Goal: Transaction & Acquisition: Subscribe to service/newsletter

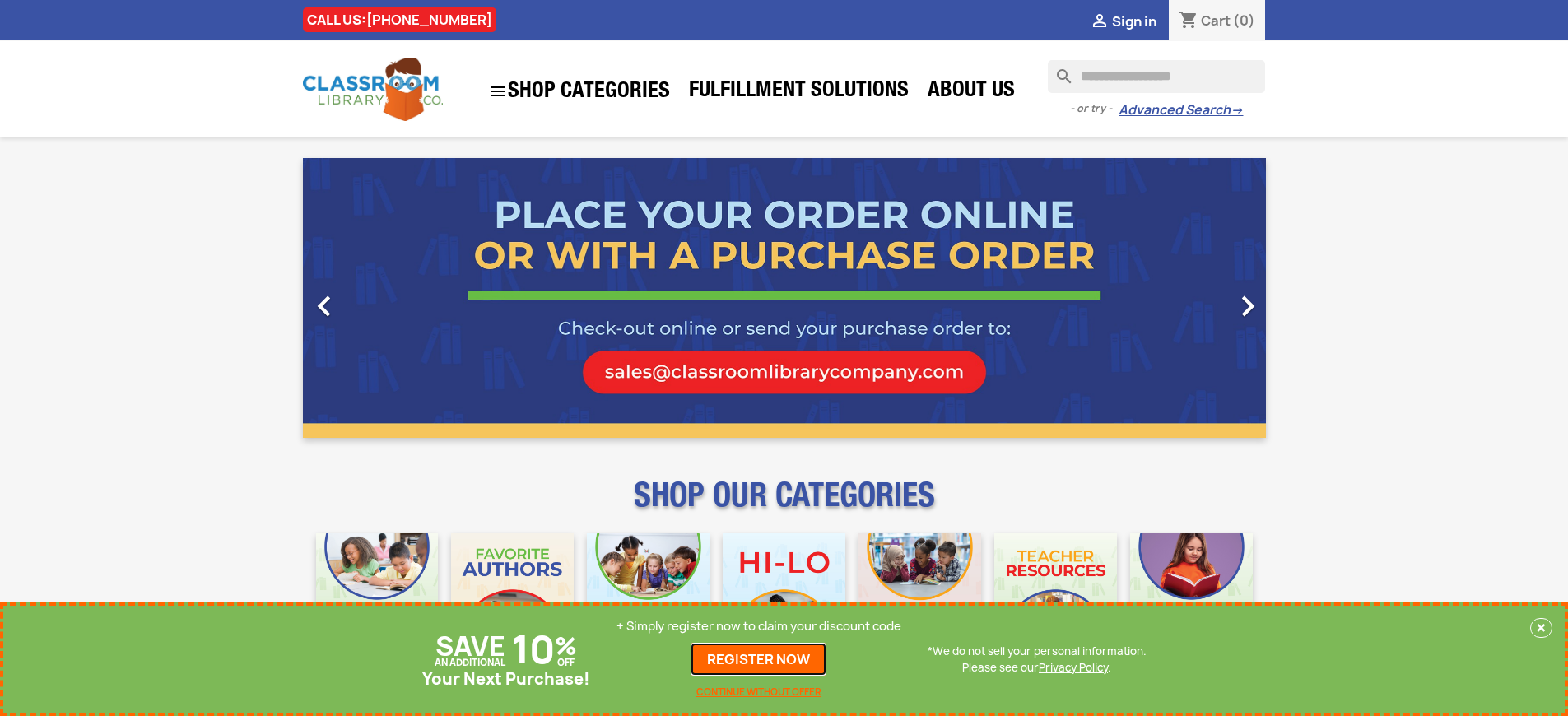
click at [763, 660] on link "REGISTER NOW" at bounding box center [758, 659] width 136 height 33
click at [763, 626] on p "+ Simply register now to claim your discount code" at bounding box center [758, 626] width 285 height 17
click at [759, 626] on p "+ Simply register now to claim your discount code" at bounding box center [758, 626] width 285 height 17
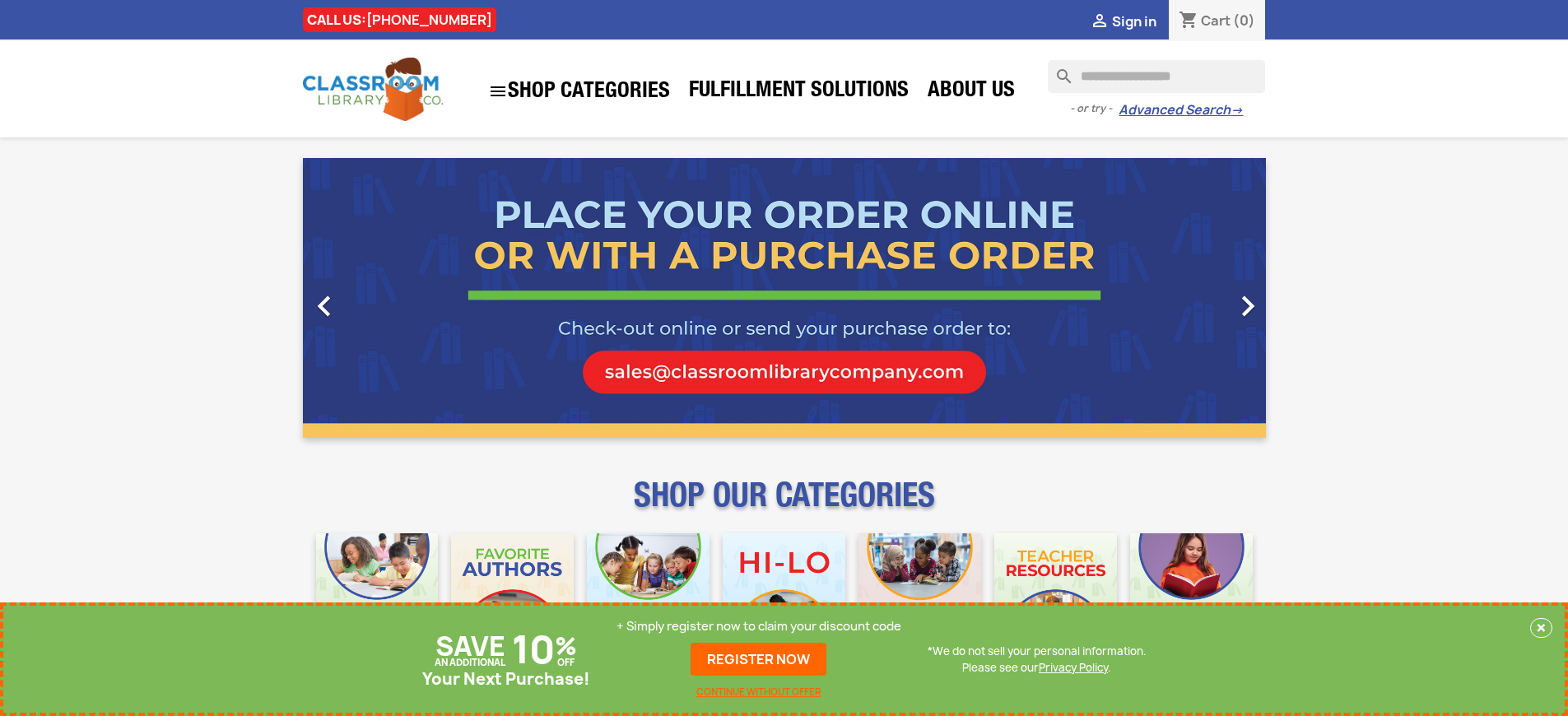
click at [763, 626] on p "+ Simply register now to claim your discount code" at bounding box center [758, 626] width 285 height 17
click at [759, 626] on p "+ Simply register now to claim your discount code" at bounding box center [758, 626] width 285 height 17
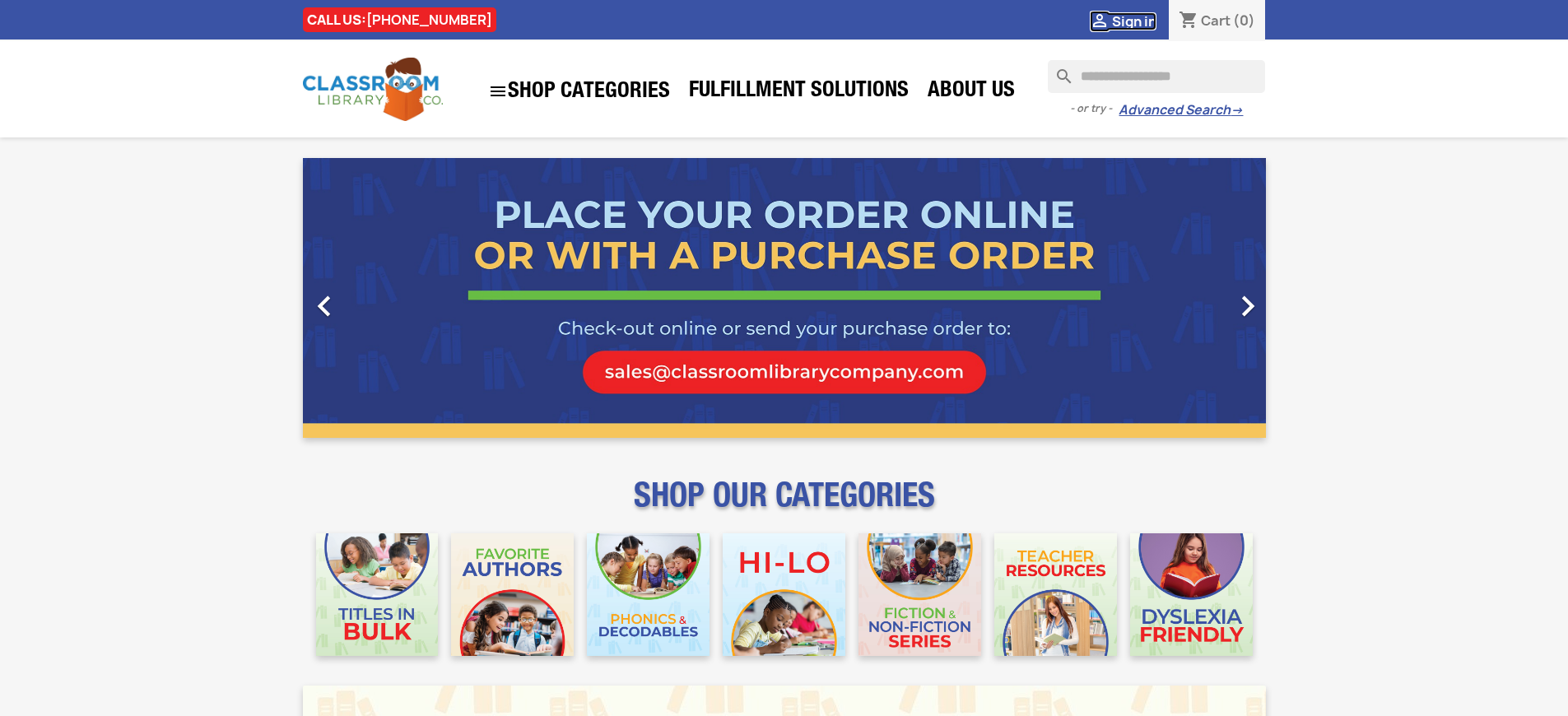
click at [1142, 20] on span "Sign in" at bounding box center [1134, 21] width 44 height 18
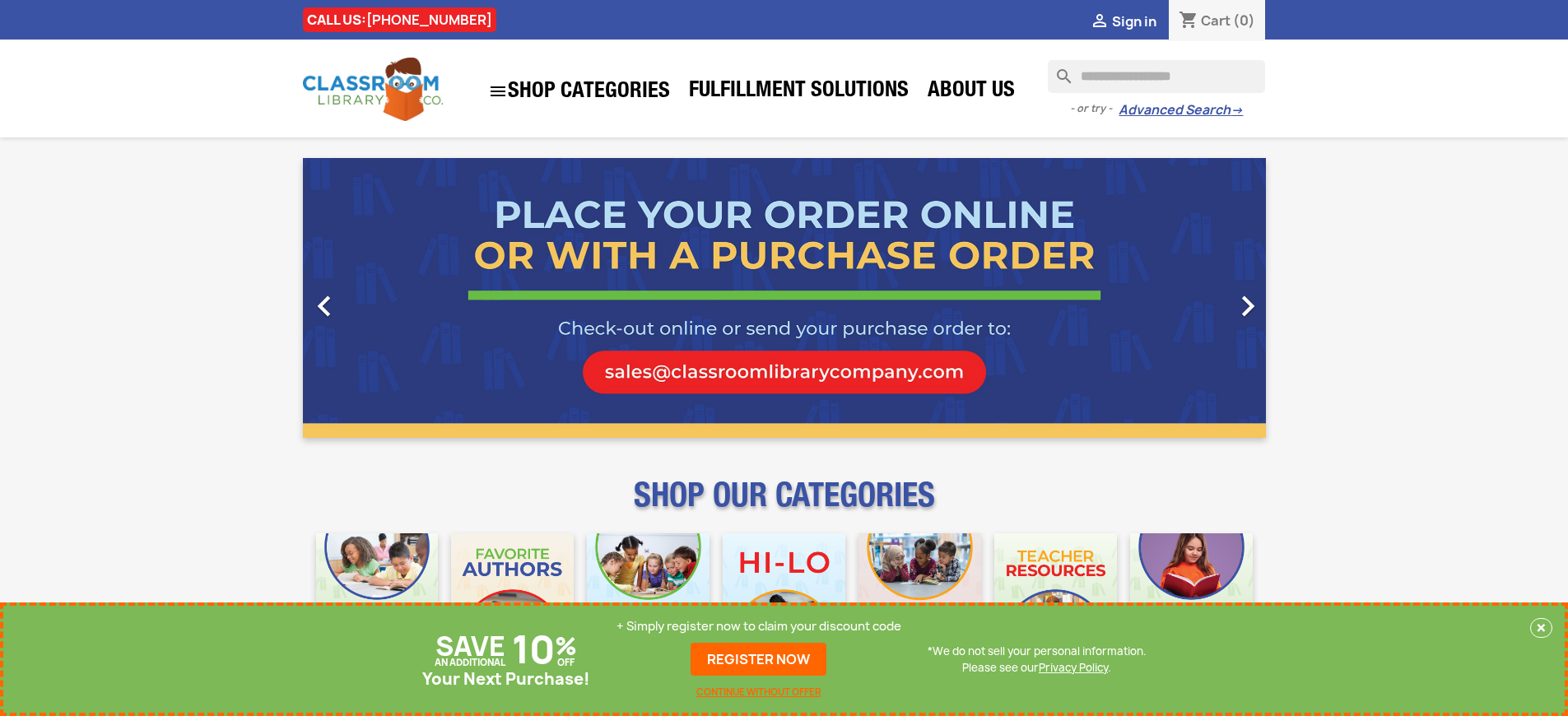
click at [763, 626] on p "+ Simply register now to claim your discount code" at bounding box center [758, 626] width 285 height 17
click at [759, 626] on p "+ Simply register now to claim your discount code" at bounding box center [758, 626] width 285 height 17
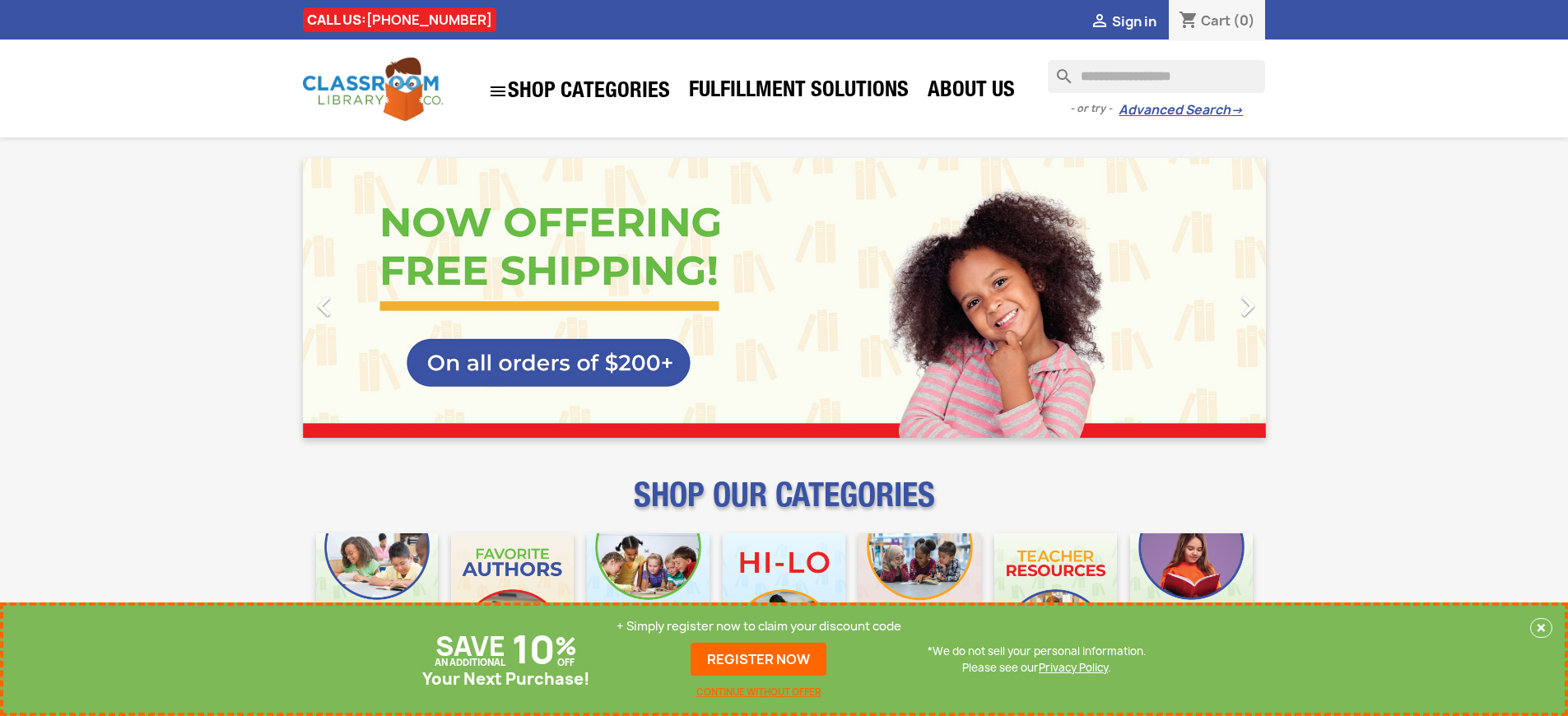
click at [759, 626] on p "+ Simply register now to claim your discount code" at bounding box center [758, 626] width 285 height 17
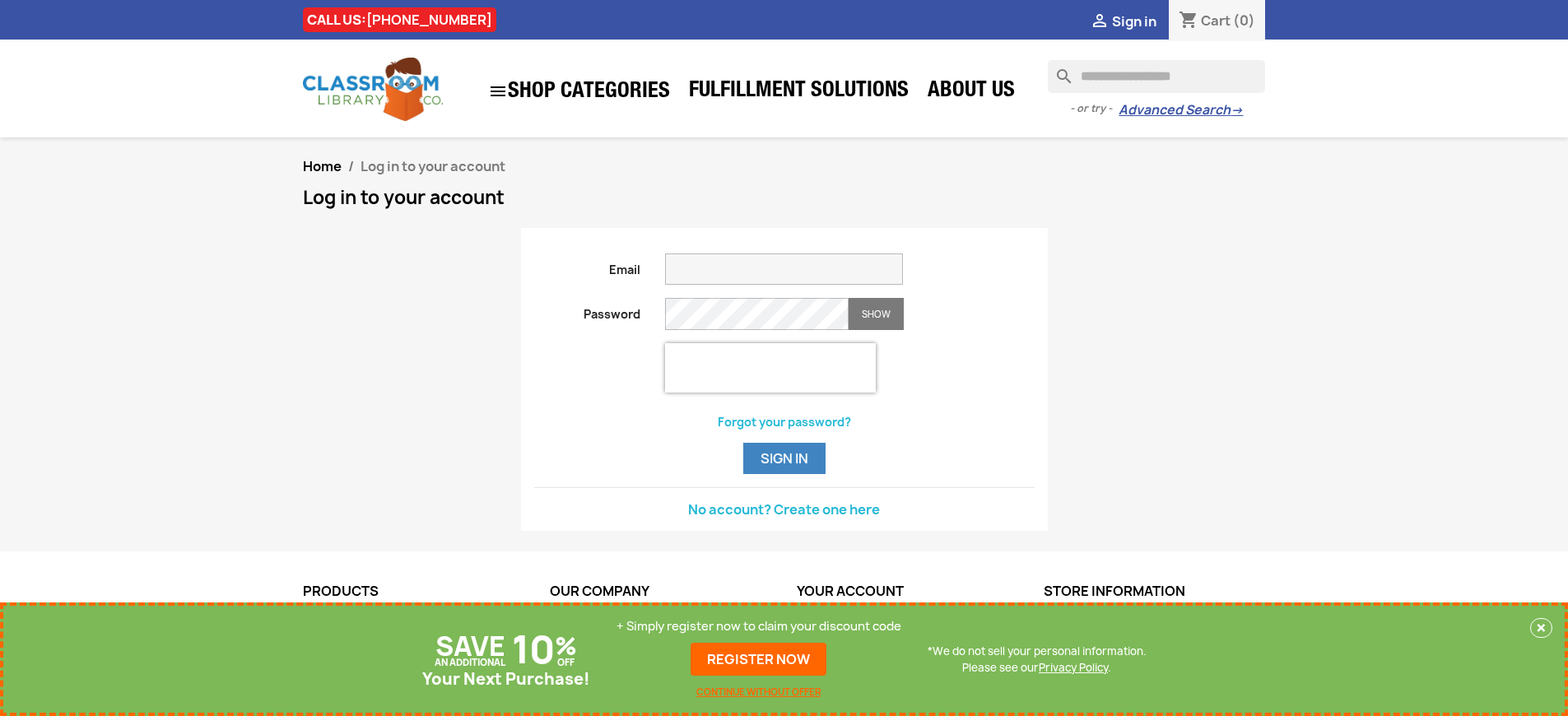
click at [759, 660] on link "REGISTER NOW" at bounding box center [758, 659] width 136 height 33
